Goal: Task Accomplishment & Management: Manage account settings

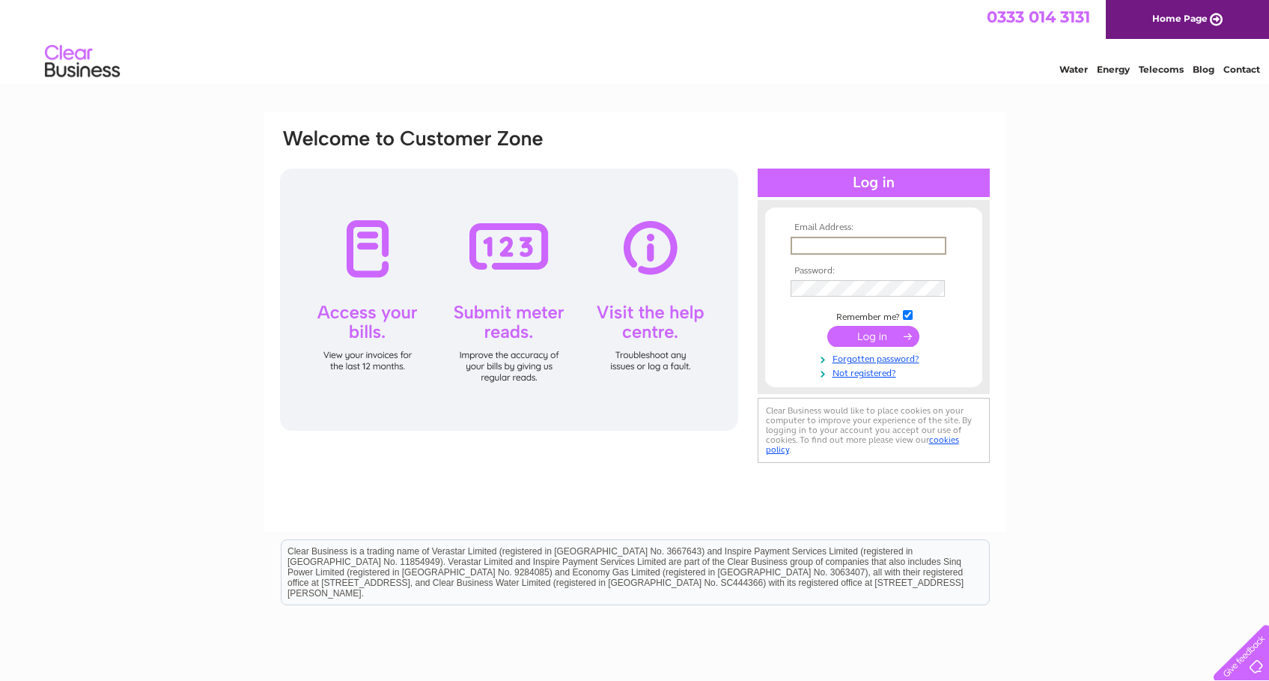
click at [900, 246] on input "text" at bounding box center [869, 246] width 156 height 18
type input "wellopsap@helixesg.com"
click at [865, 335] on input "submit" at bounding box center [873, 336] width 92 height 21
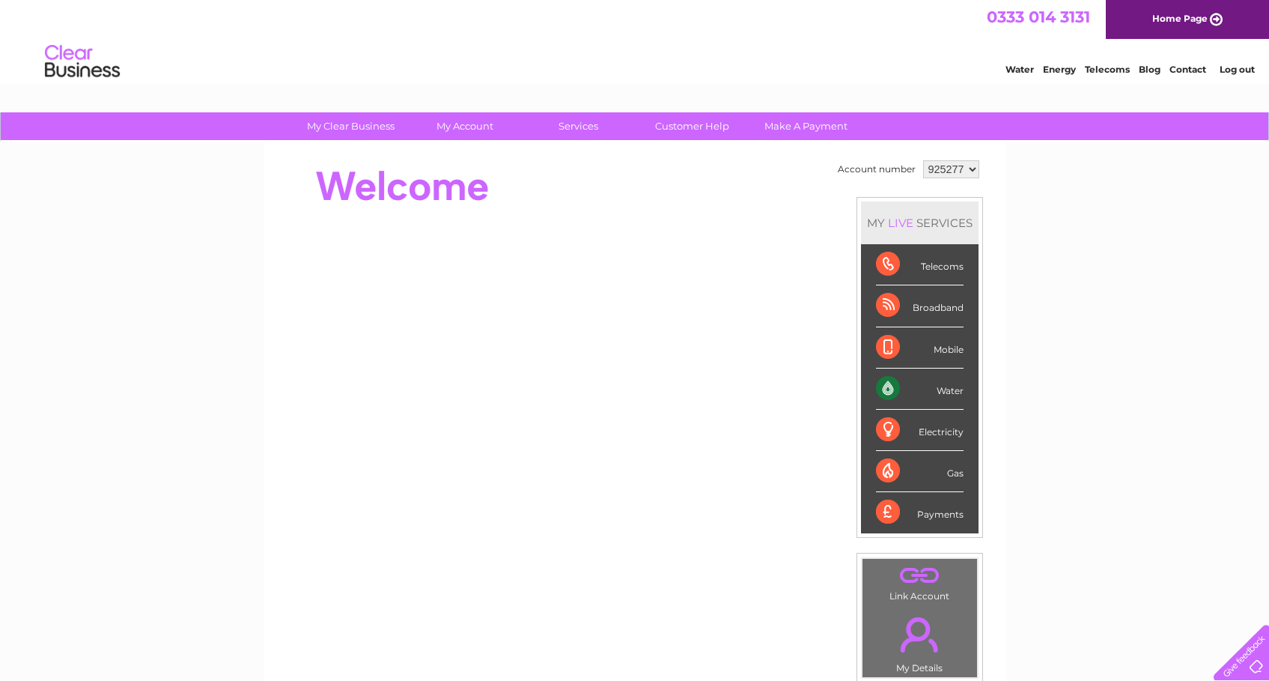
click at [946, 386] on div "Water" at bounding box center [920, 388] width 88 height 41
click at [881, 388] on div "Water" at bounding box center [920, 388] width 88 height 41
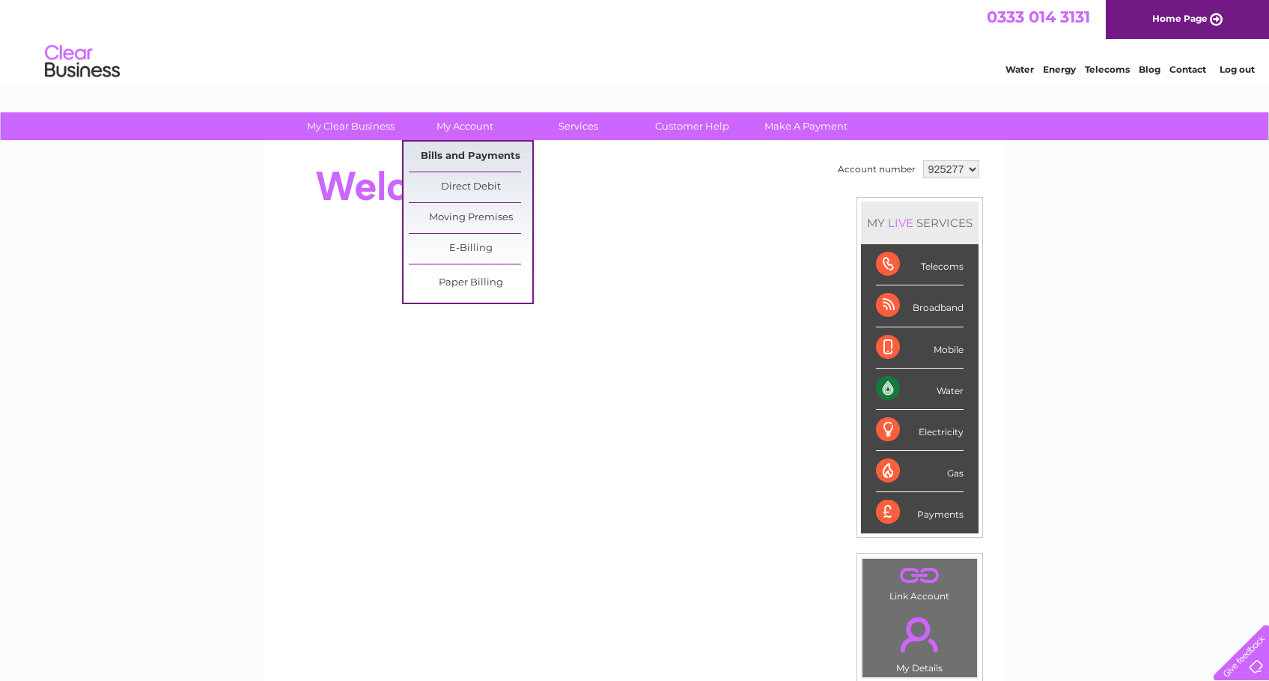
click at [460, 155] on link "Bills and Payments" at bounding box center [471, 157] width 124 height 30
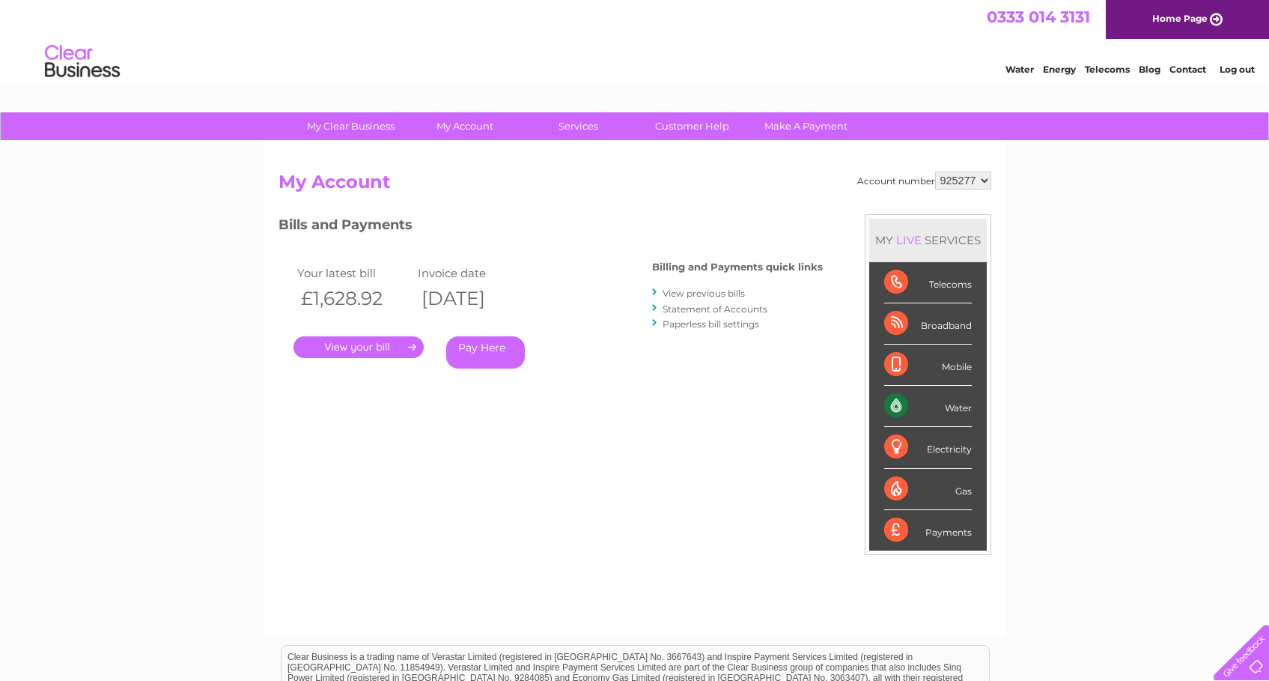
click at [328, 343] on link "." at bounding box center [358, 347] width 130 height 22
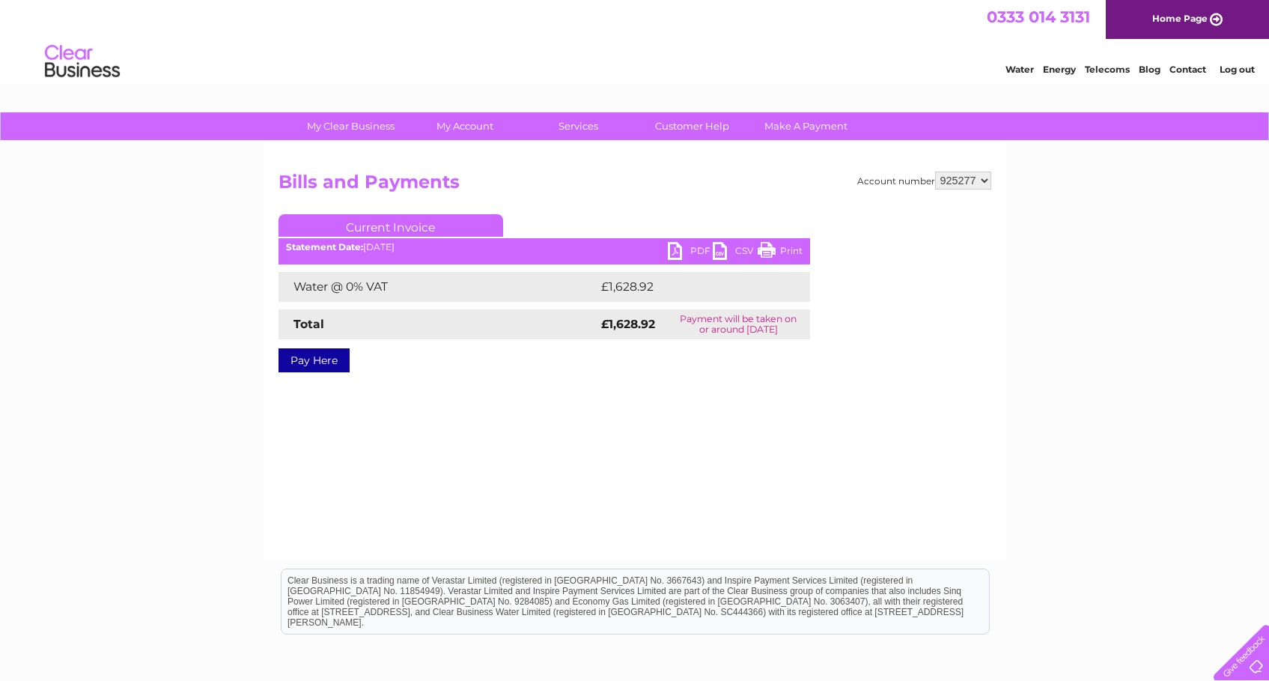
click at [688, 248] on link "PDF" at bounding box center [690, 253] width 45 height 22
click at [1250, 66] on link "Log out" at bounding box center [1237, 69] width 35 height 11
